Goal: Find specific page/section

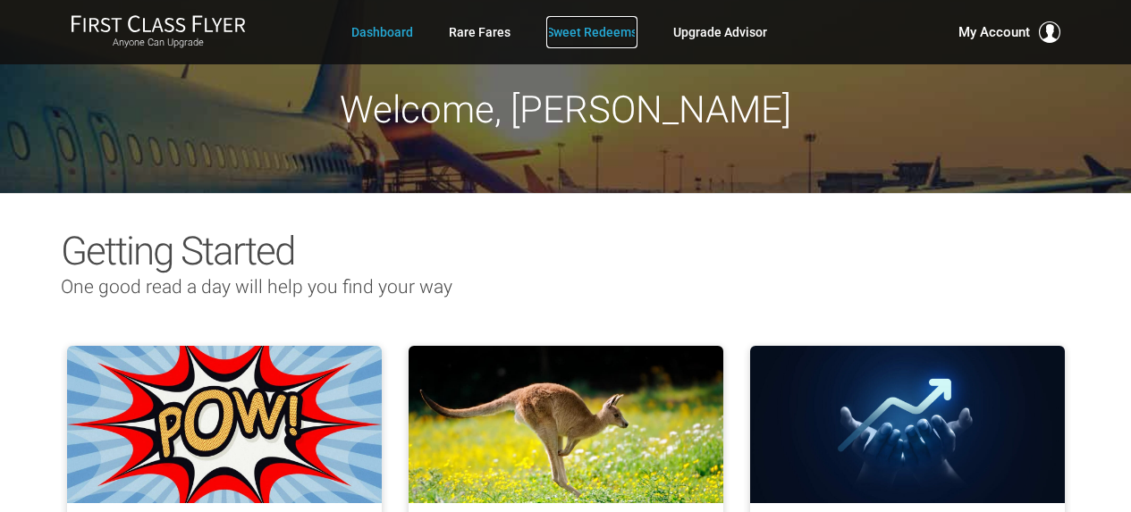
click at [629, 36] on link "Sweet Redeems" at bounding box center [591, 32] width 91 height 32
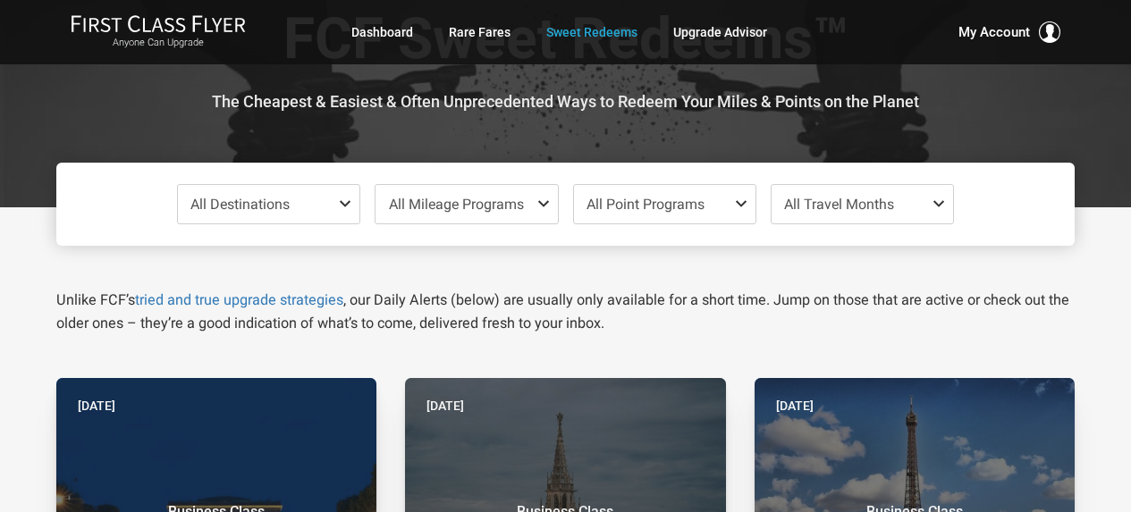
scroll to position [268, 0]
